Goal: Task Accomplishment & Management: Use online tool/utility

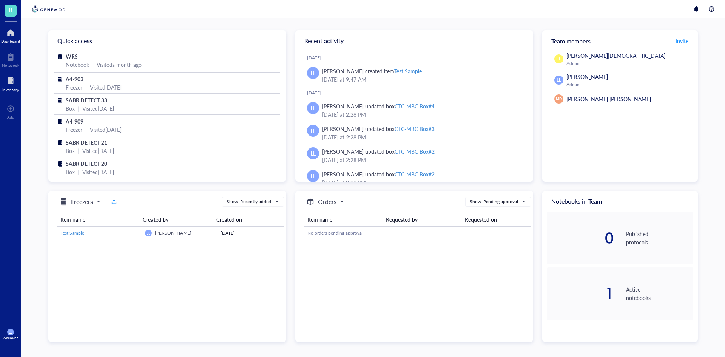
click at [7, 85] on div at bounding box center [10, 81] width 17 height 12
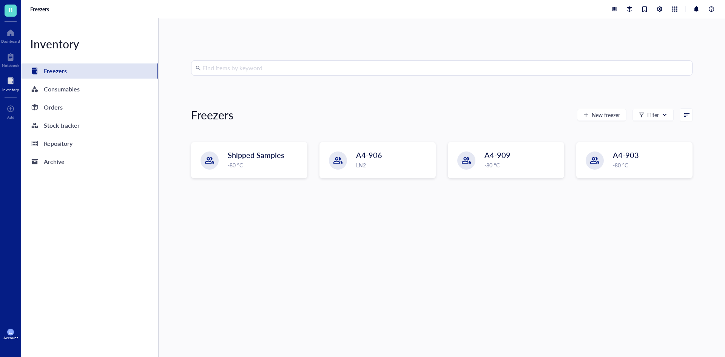
click at [317, 64] on input "search" at bounding box center [445, 68] width 486 height 14
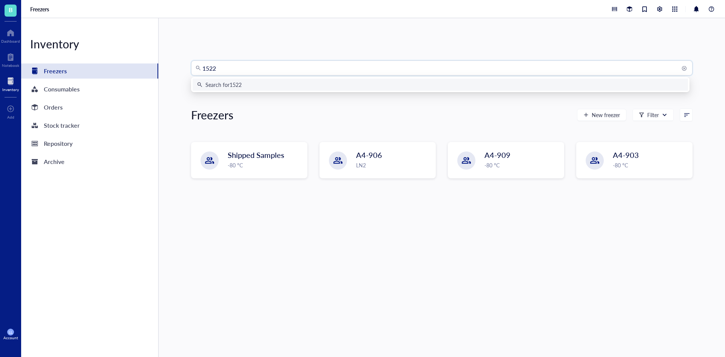
type input "1522-"
